Goal: Task Accomplishment & Management: Manage account settings

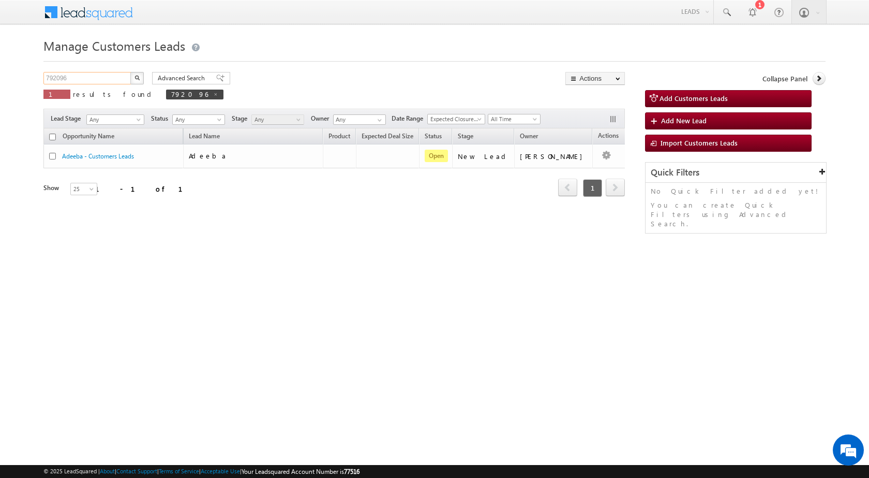
click at [62, 77] on input "792096" at bounding box center [87, 78] width 88 height 12
paste input "918354"
type input "918354"
click at [130, 72] on button "button" at bounding box center [136, 78] width 13 height 12
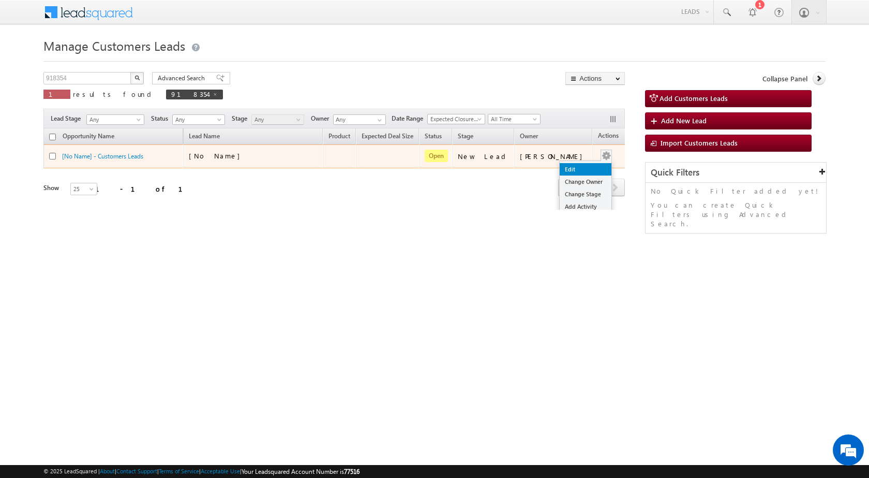
click at [576, 168] on link "Edit" at bounding box center [586, 169] width 52 height 12
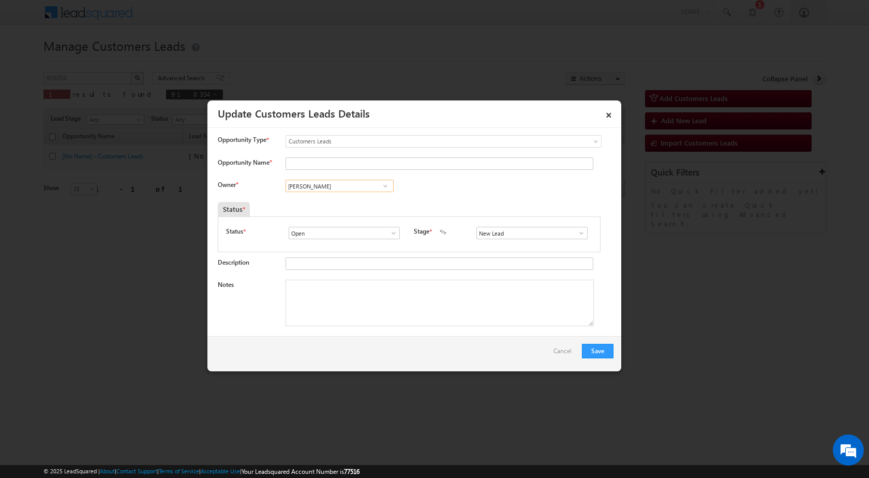
click at [321, 189] on input "[PERSON_NAME]" at bounding box center [340, 186] width 108 height 12
paste input "[EMAIL_ADDRESS][PERSON_NAME][DOMAIN_NAME]"
click at [328, 199] on link "[PERSON_NAME] [PERSON_NAME][EMAIL_ADDRESS][DOMAIN_NAME]" at bounding box center [340, 202] width 108 height 20
type input "[PERSON_NAME]"
click at [443, 315] on textarea "Notes" at bounding box center [440, 302] width 308 height 47
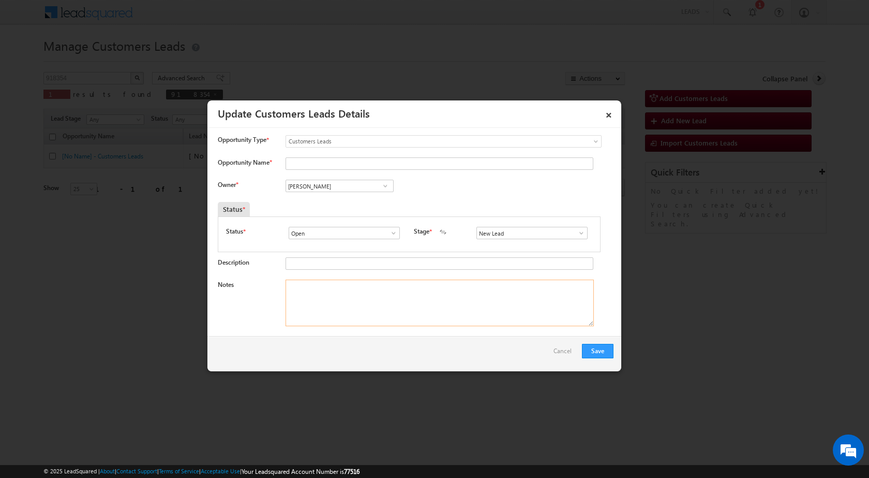
paste textarea "918354 / [PERSON_NAME] / 9991981691 / CONSTRUCTION / OWNER - MOTHER - AGE - [DE…"
type textarea "918354 / [PERSON_NAME] / 9991981691 / CONSTRUCTION / OWNER - MOTHER - AGE - [DE…"
click at [578, 233] on span at bounding box center [582, 233] width 10 height 8
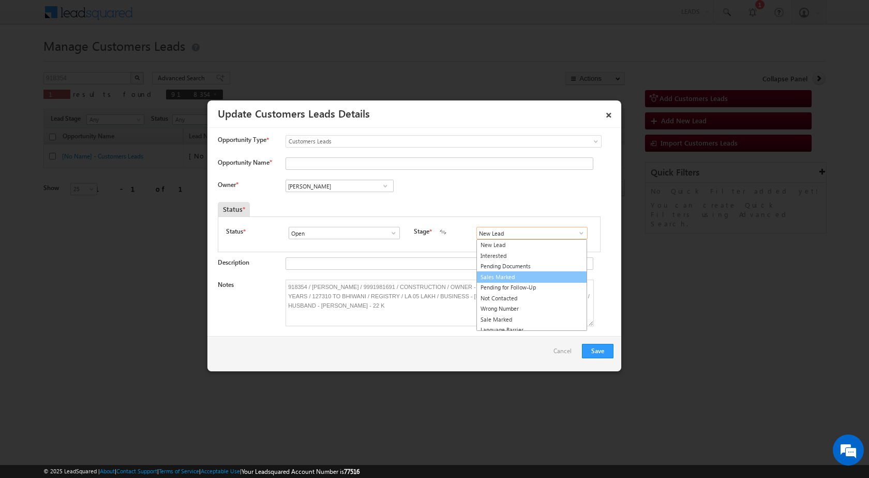
click at [521, 280] on link "Sales Marked" at bounding box center [532, 277] width 111 height 12
type input "Sales Marked"
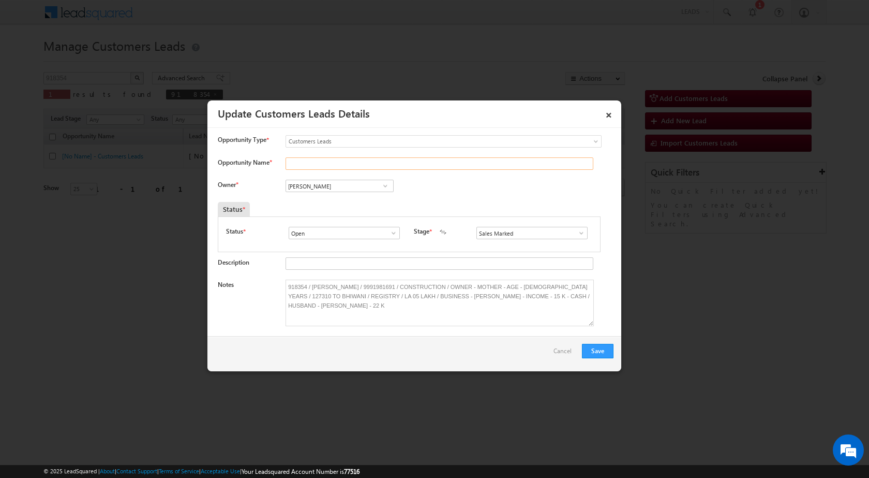
click at [305, 165] on input "Opportunity Name *" at bounding box center [440, 163] width 308 height 12
type input "[PERSON_NAME]"
click at [599, 348] on button "Save" at bounding box center [598, 351] width 32 height 14
